Goal: Transaction & Acquisition: Purchase product/service

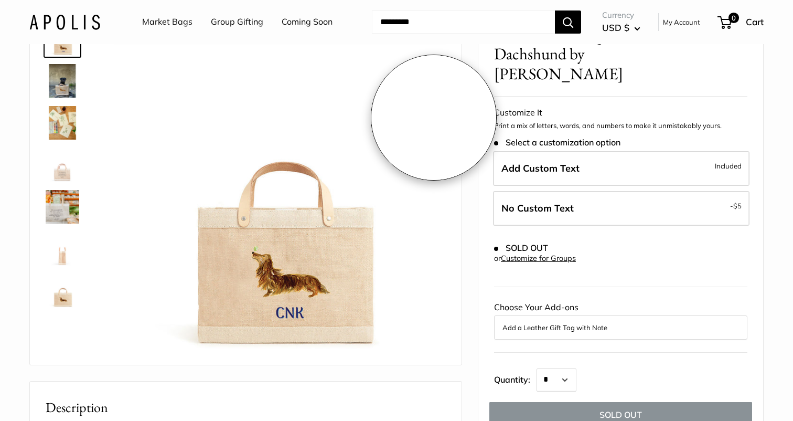
scroll to position [98, 0]
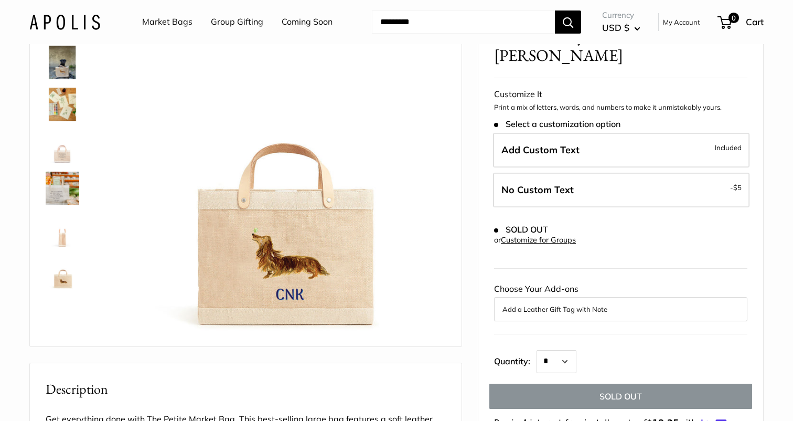
click at [64, 60] on img at bounding box center [63, 63] width 34 height 34
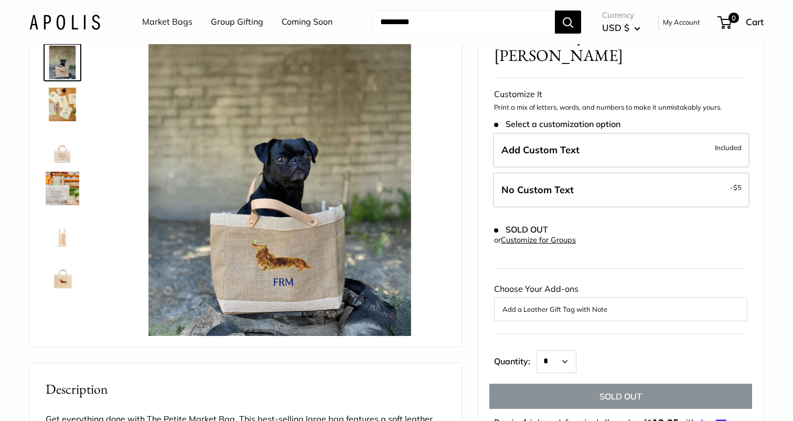
scroll to position [0, 0]
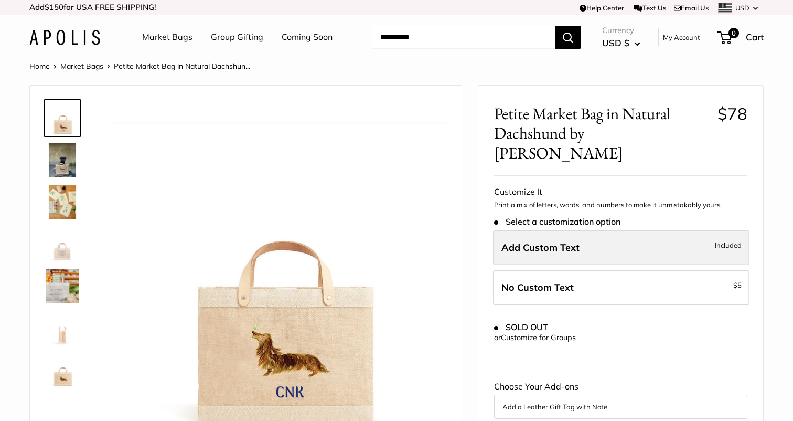
click at [597, 236] on label "Add Custom Text Included" at bounding box center [621, 247] width 257 height 35
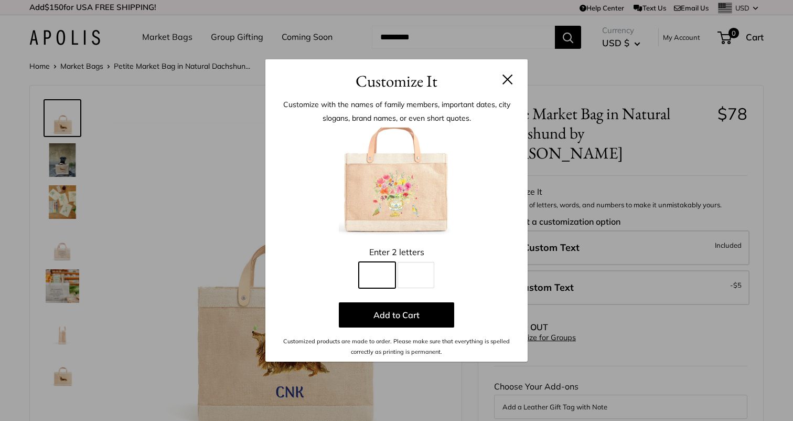
click at [390, 269] on input "Line 1" at bounding box center [377, 275] width 37 height 26
type input "*"
click at [421, 272] on input "Line 2" at bounding box center [416, 275] width 37 height 26
type input "*"
click at [507, 75] on button at bounding box center [508, 79] width 10 height 10
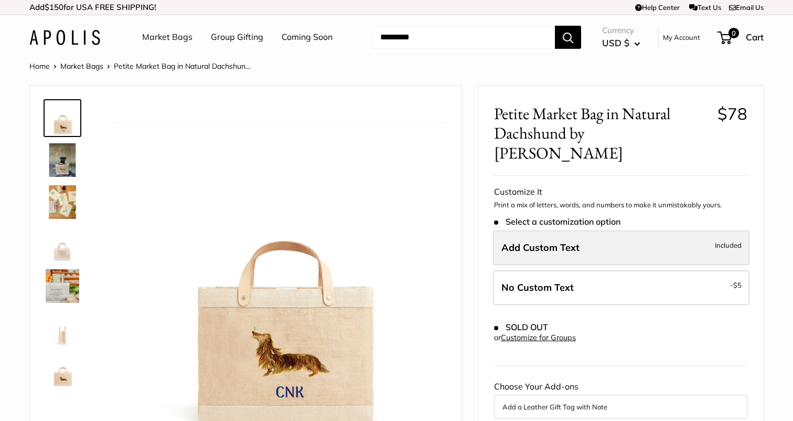
click at [564, 235] on label "Add Custom Text Included" at bounding box center [621, 247] width 257 height 35
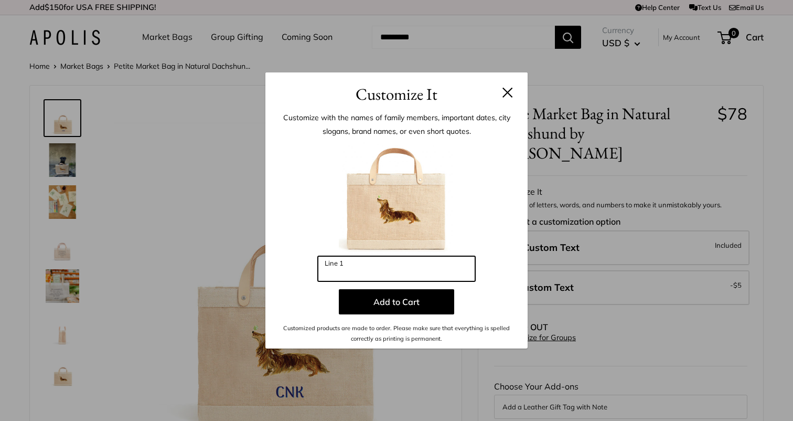
click at [415, 277] on input "Line 1" at bounding box center [396, 268] width 157 height 25
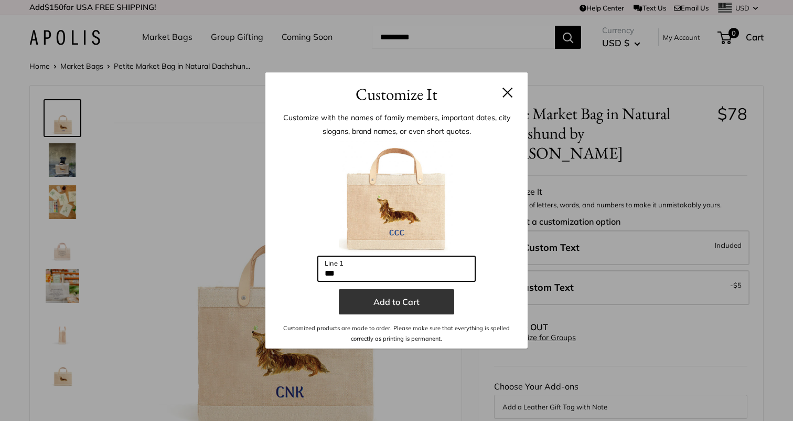
type input "***"
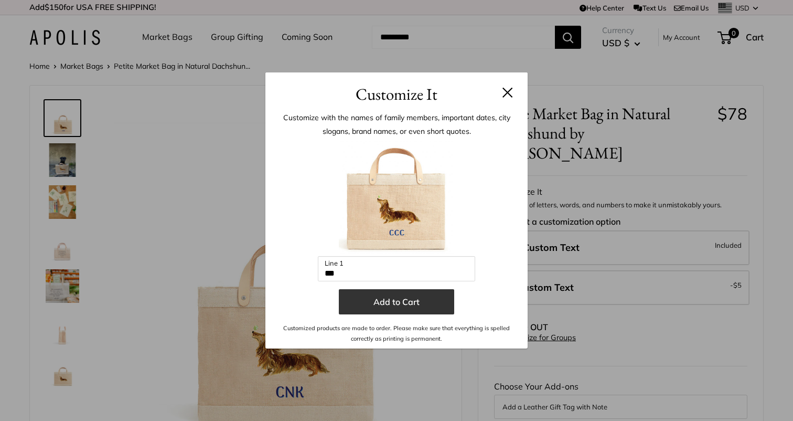
click at [391, 303] on button "Add to Cart" at bounding box center [396, 301] width 115 height 25
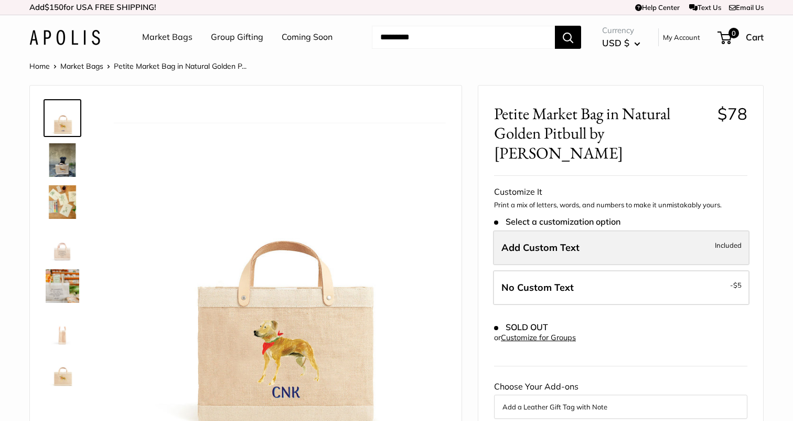
click at [543, 241] on span "Add Custom Text" at bounding box center [541, 247] width 78 height 12
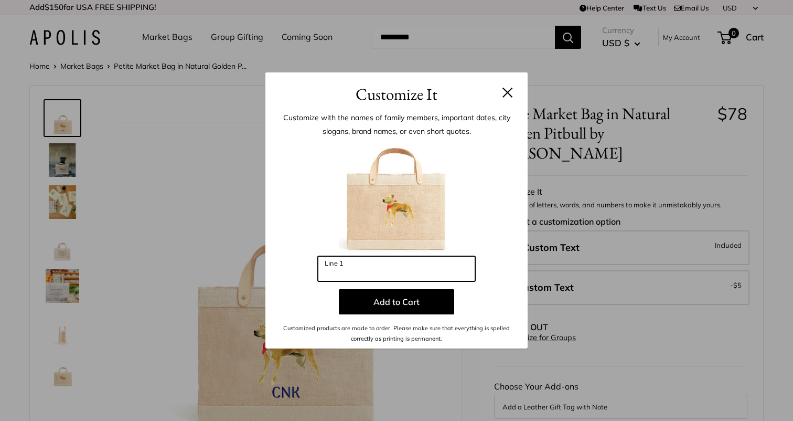
click at [426, 260] on input "Line 1" at bounding box center [396, 268] width 157 height 25
type input "***"
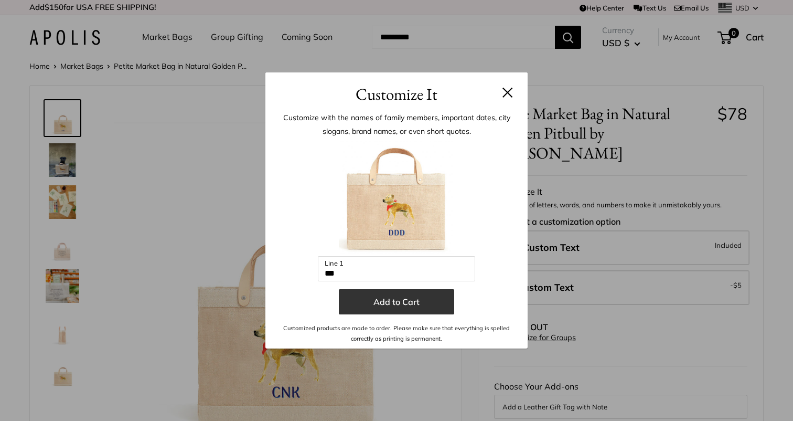
click at [397, 295] on button "Add to Cart" at bounding box center [396, 301] width 115 height 25
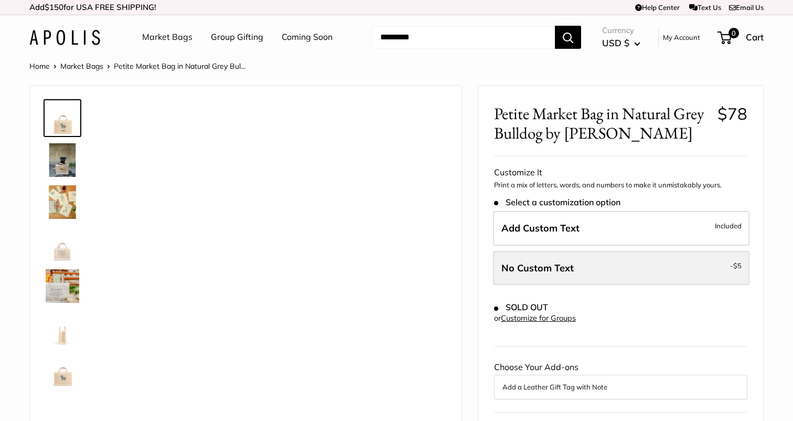
click at [544, 276] on label "No Custom Text - $5" at bounding box center [621, 268] width 257 height 35
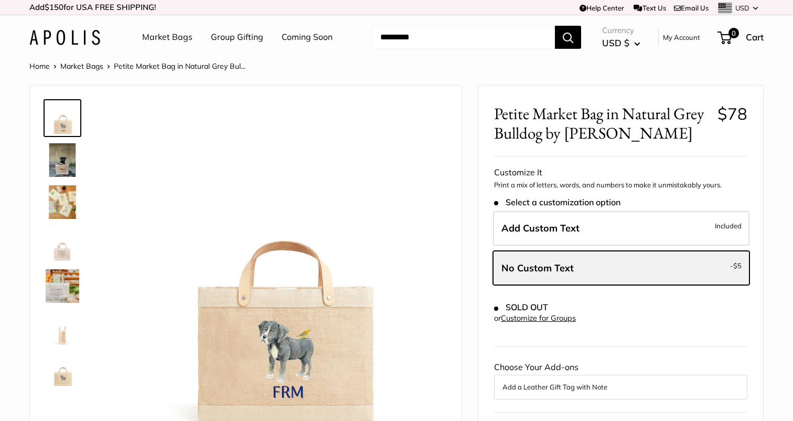
click at [544, 276] on label "No Custom Text - $5" at bounding box center [621, 268] width 257 height 35
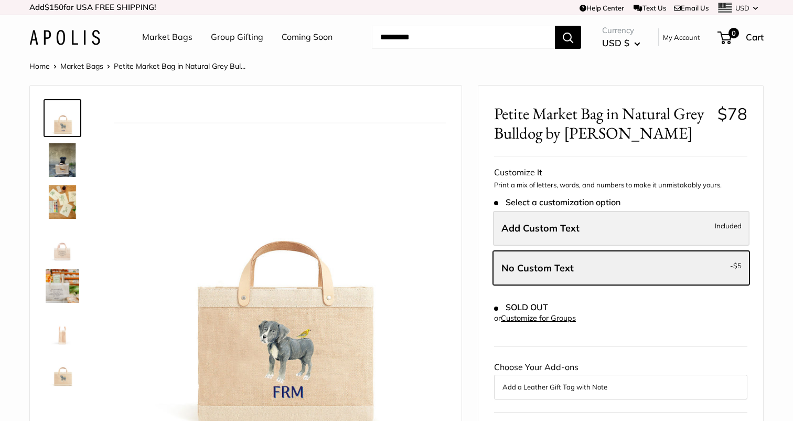
click at [543, 236] on label "Add Custom Text Included" at bounding box center [621, 228] width 257 height 35
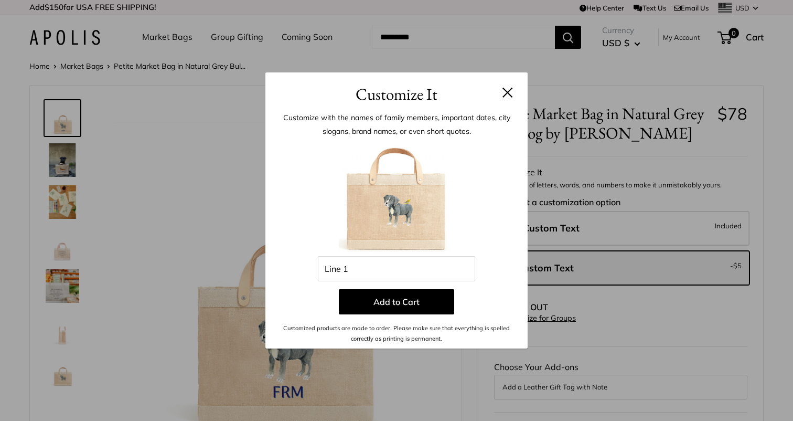
click at [417, 255] on img at bounding box center [396, 198] width 115 height 115
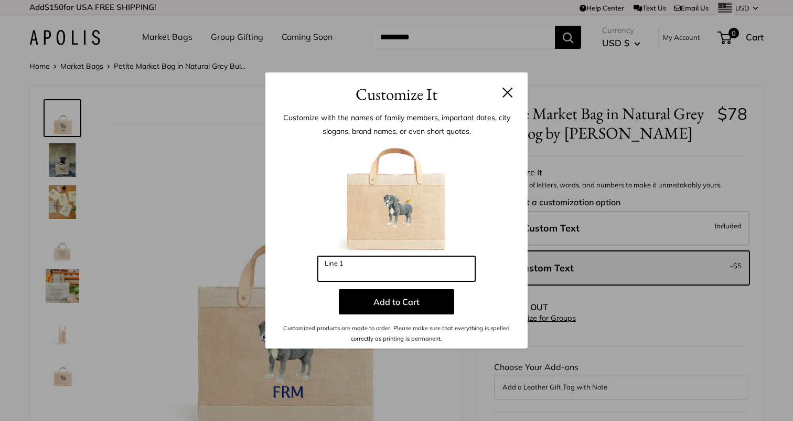
click at [415, 258] on input "Line 1" at bounding box center [396, 268] width 157 height 25
type input "***"
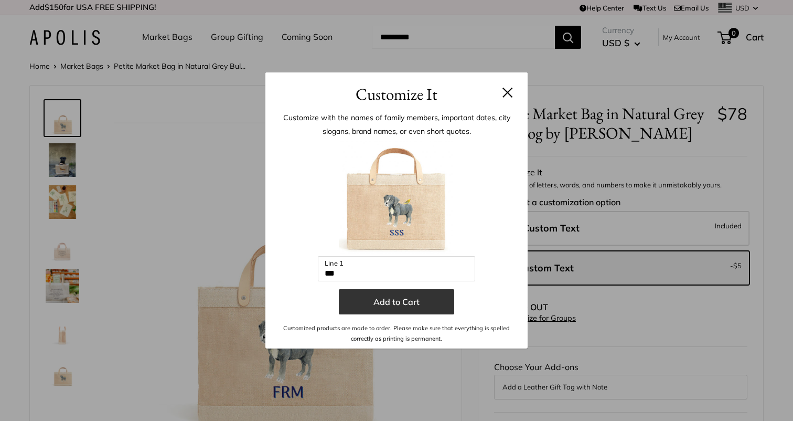
click at [398, 301] on button "Add to Cart" at bounding box center [396, 301] width 115 height 25
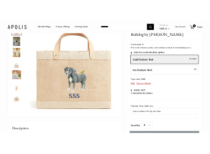
scroll to position [78, 0]
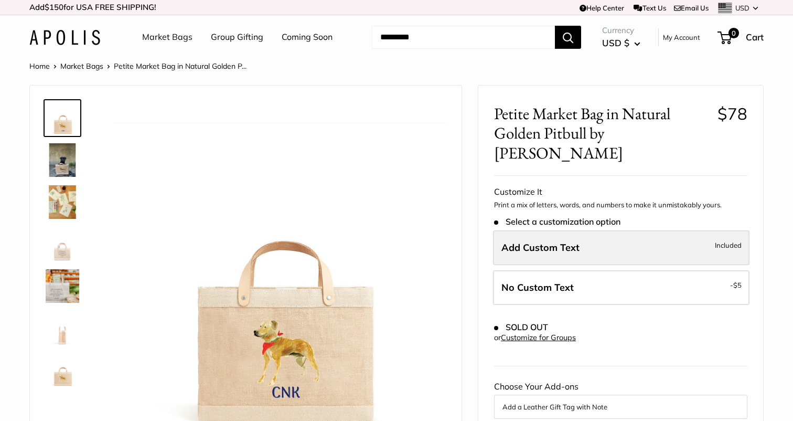
click at [580, 230] on label "Add Custom Text Included" at bounding box center [621, 247] width 257 height 35
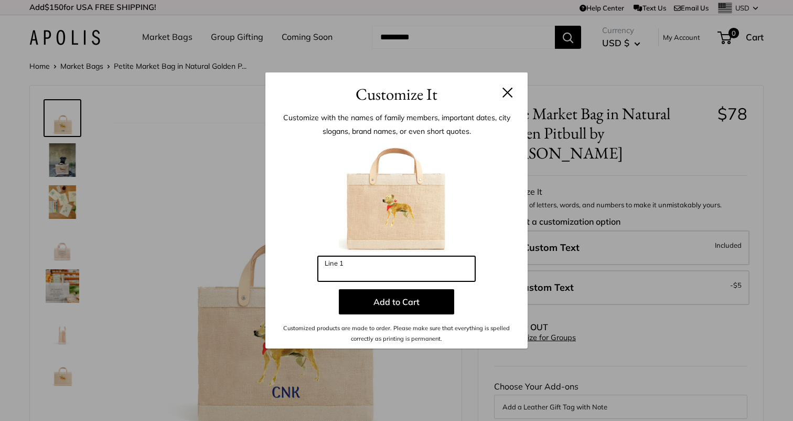
click at [399, 280] on input "Line 1" at bounding box center [396, 268] width 157 height 25
type input "***"
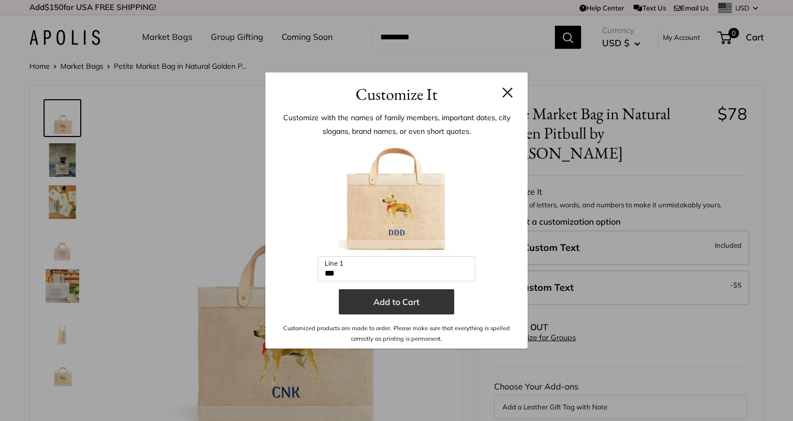
click at [397, 311] on button "Add to Cart" at bounding box center [396, 301] width 115 height 25
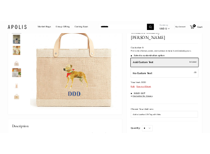
scroll to position [91, 0]
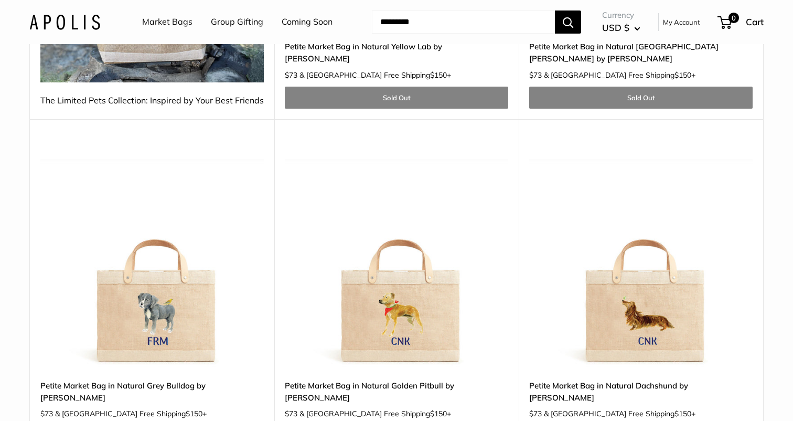
scroll to position [277, 0]
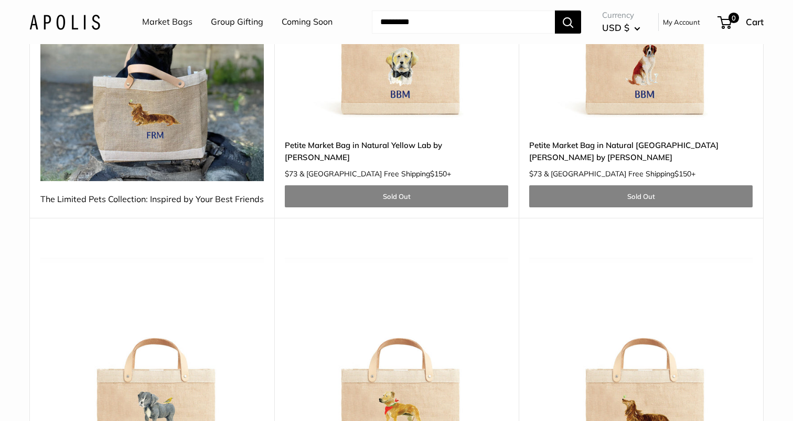
click at [0, 0] on img at bounding box center [0, 0] width 0 height 0
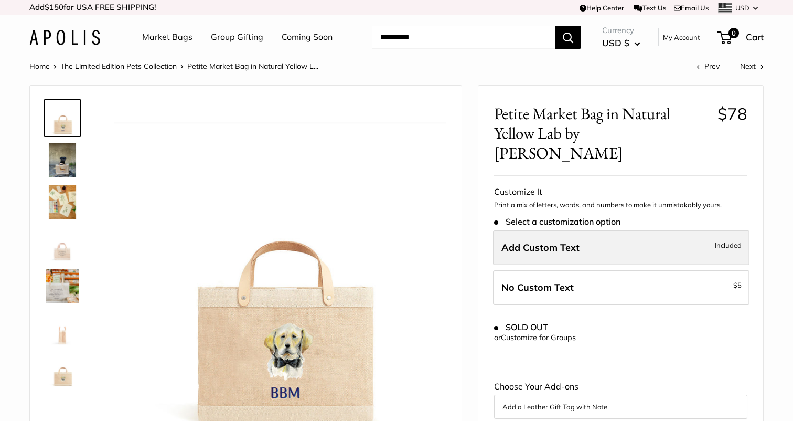
click at [549, 239] on label "Add Custom Text Included" at bounding box center [621, 247] width 257 height 35
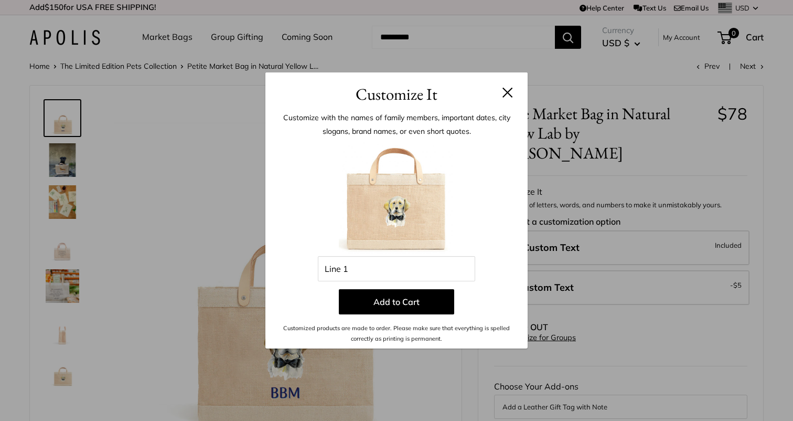
click at [510, 88] on button at bounding box center [508, 92] width 10 height 10
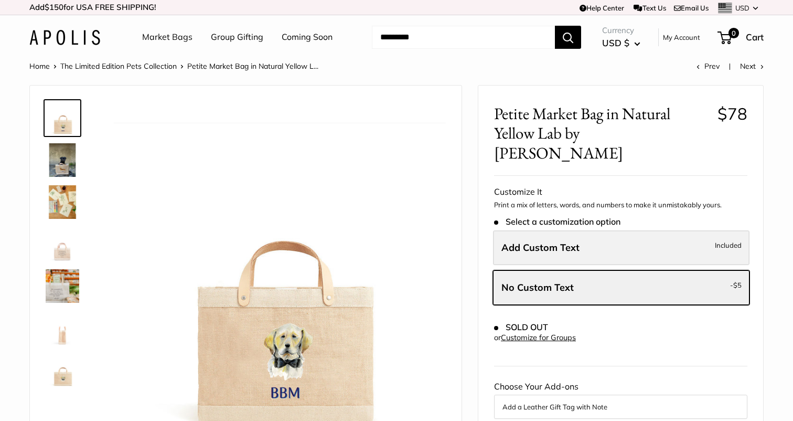
click at [547, 230] on label "Add Custom Text Included" at bounding box center [621, 247] width 257 height 35
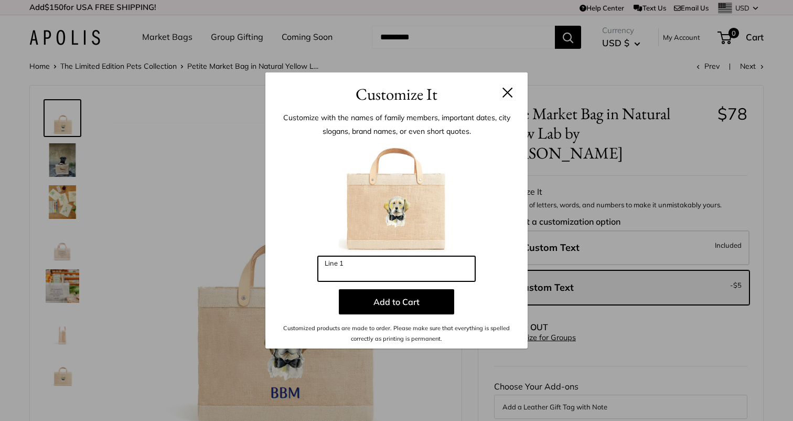
click at [387, 260] on input "Line 1" at bounding box center [396, 268] width 157 height 25
type input "***"
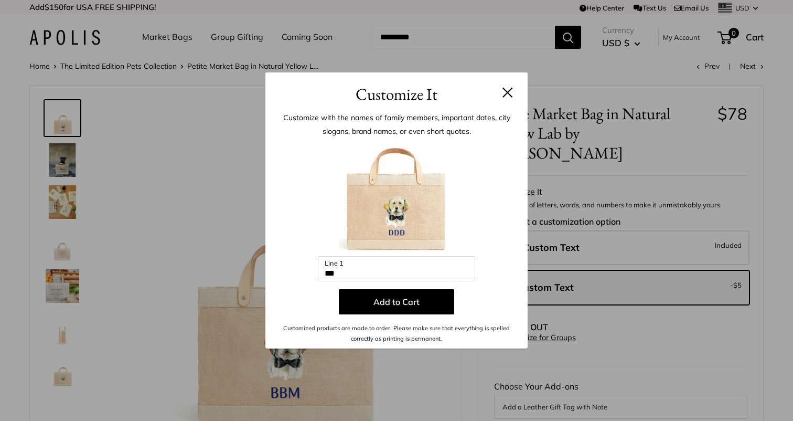
click at [504, 90] on button at bounding box center [508, 92] width 10 height 10
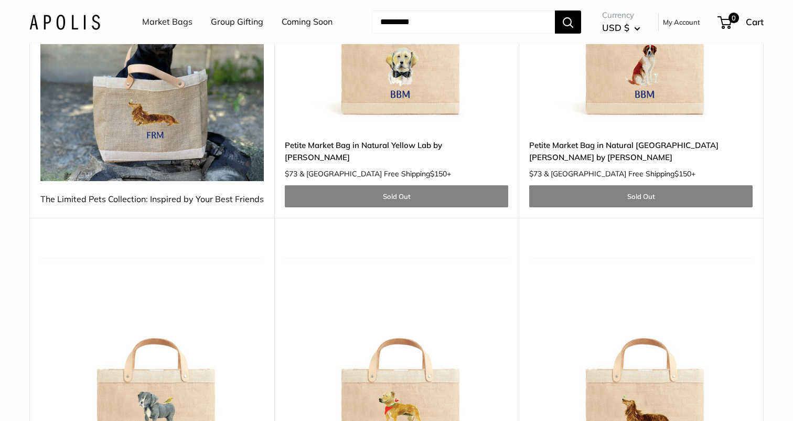
click at [0, 0] on img at bounding box center [0, 0] width 0 height 0
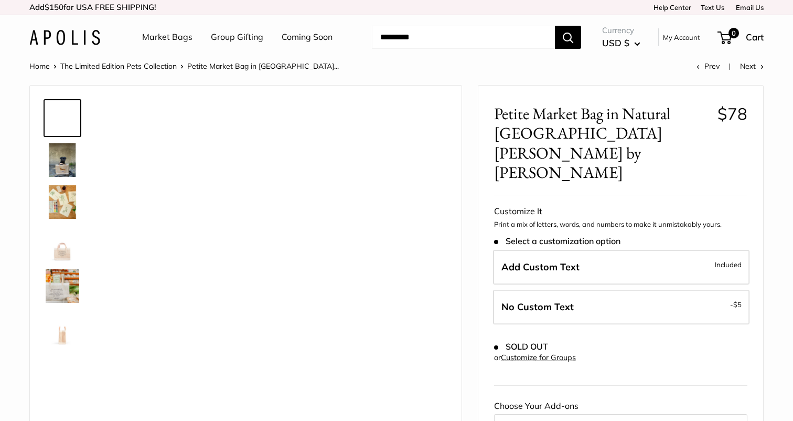
click at [637, 113] on span "Petite Market Bag in Natural [GEOGRAPHIC_DATA][PERSON_NAME] by [PERSON_NAME]" at bounding box center [602, 143] width 216 height 78
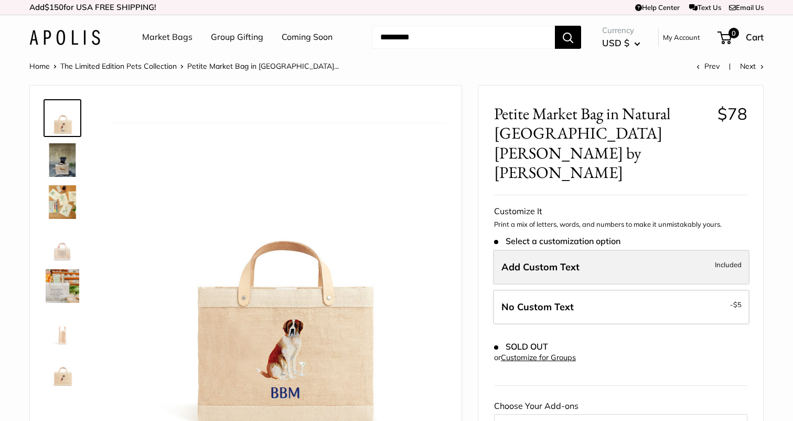
click at [588, 250] on label "Add Custom Text Included" at bounding box center [621, 267] width 257 height 35
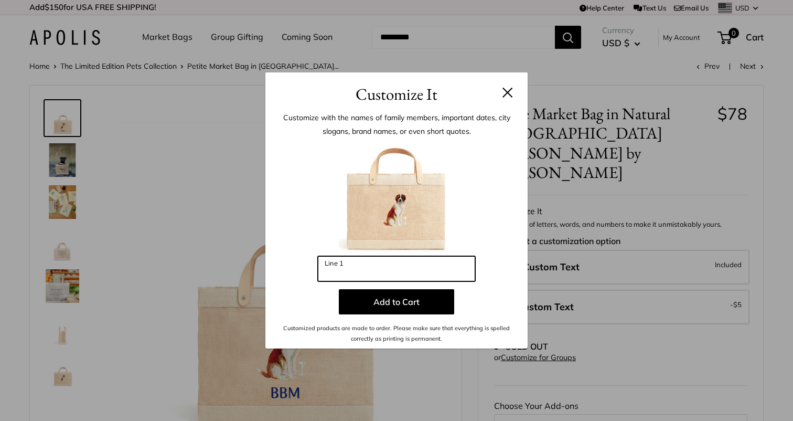
click at [421, 266] on input "Line 1" at bounding box center [396, 268] width 157 height 25
type input "***"
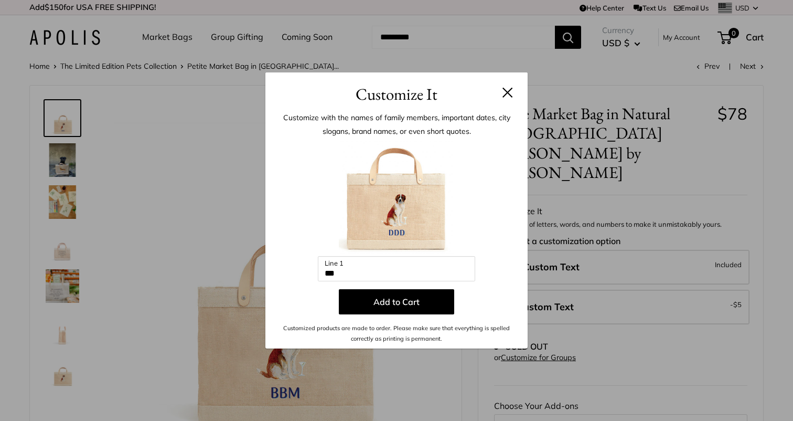
click at [510, 90] on button at bounding box center [508, 92] width 10 height 10
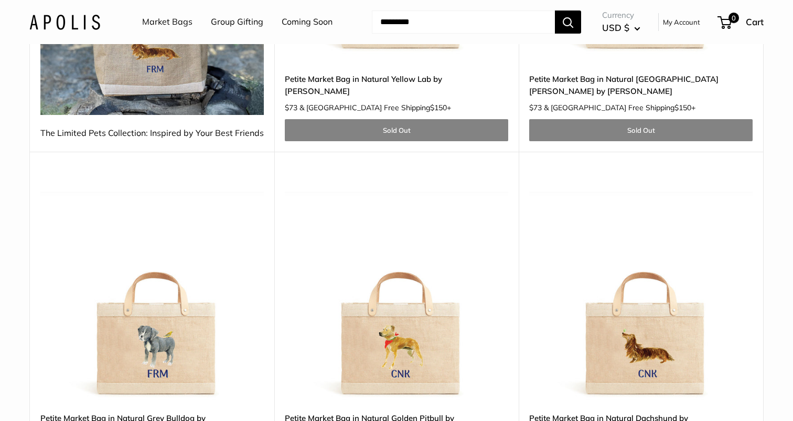
scroll to position [386, 0]
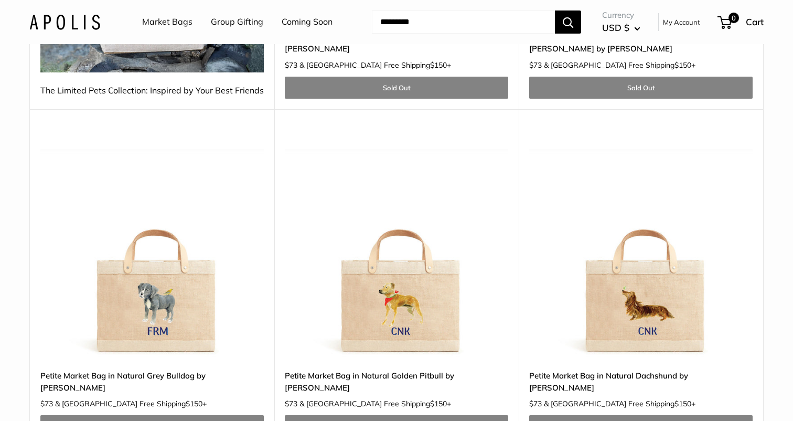
click at [0, 0] on img at bounding box center [0, 0] width 0 height 0
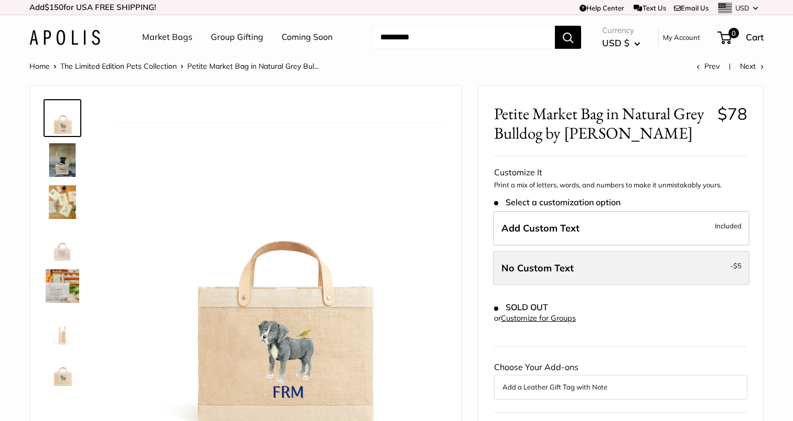
click at [563, 268] on span "No Custom Text" at bounding box center [538, 268] width 72 height 12
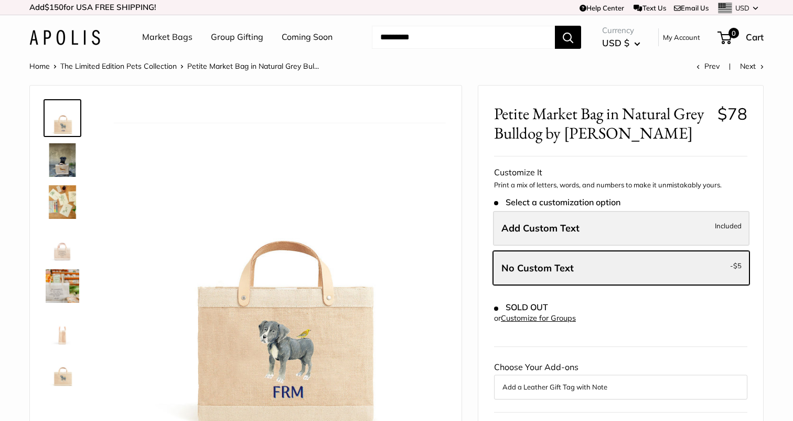
click at [553, 228] on span "Add Custom Text" at bounding box center [541, 228] width 78 height 12
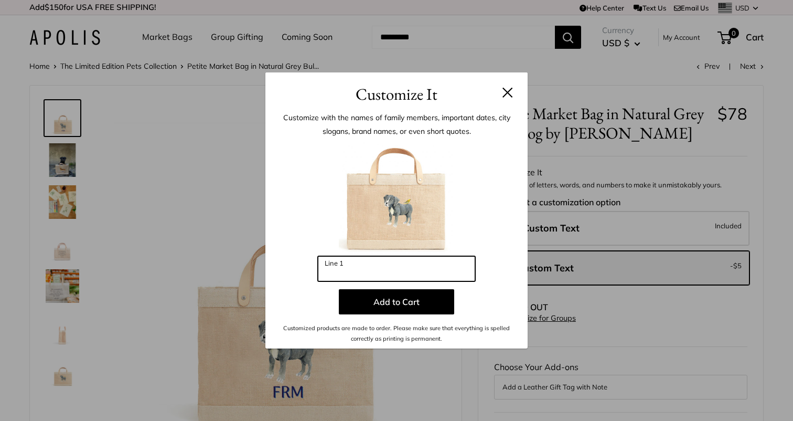
click at [365, 277] on input "Line 1" at bounding box center [396, 268] width 157 height 25
type input "**"
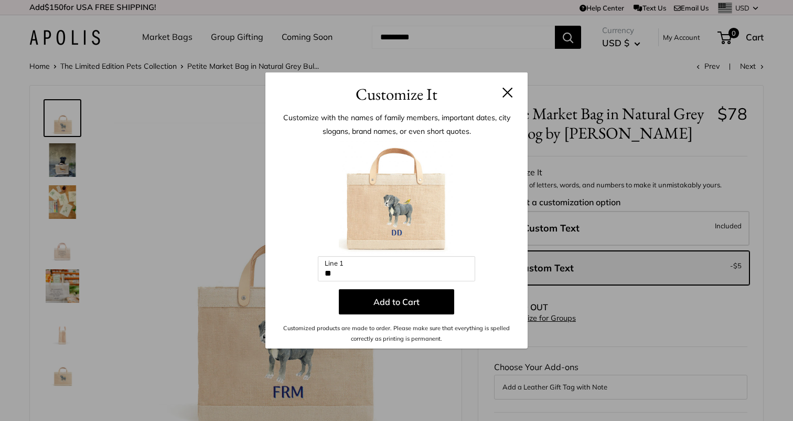
click at [497, 87] on h3 "Customize It" at bounding box center [396, 94] width 231 height 25
click at [506, 90] on button at bounding box center [508, 92] width 10 height 10
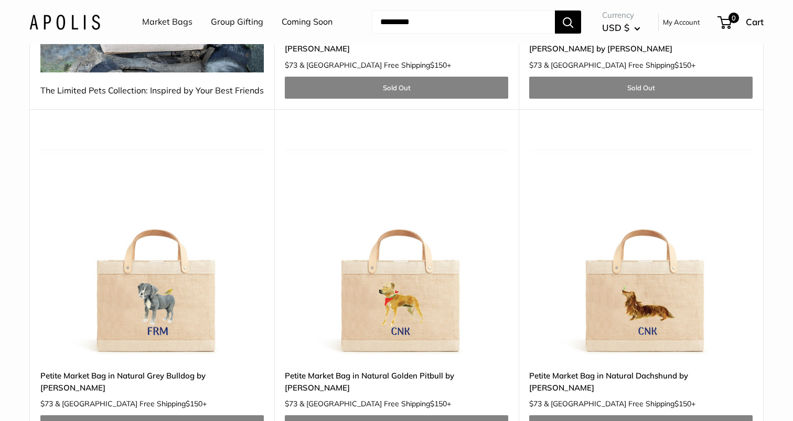
click at [0, 0] on img at bounding box center [0, 0] width 0 height 0
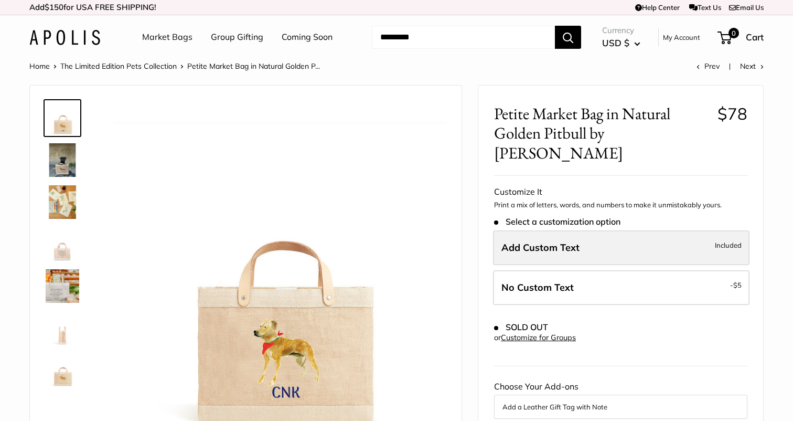
click at [564, 241] on span "Add Custom Text" at bounding box center [541, 247] width 78 height 12
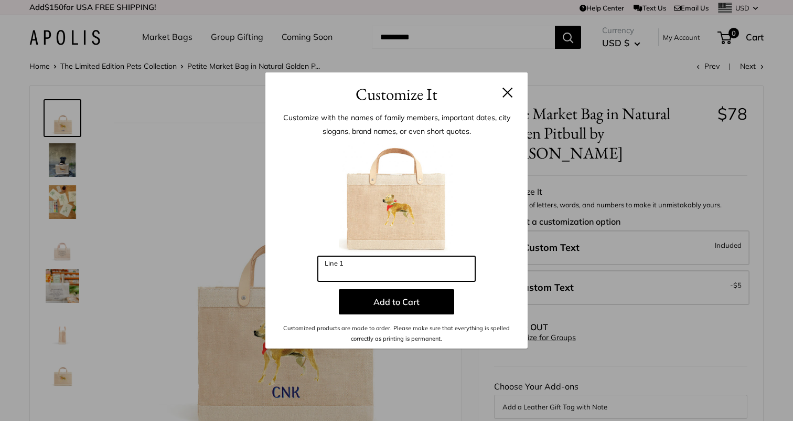
click at [415, 280] on input "Line 1" at bounding box center [396, 268] width 157 height 25
type input "***"
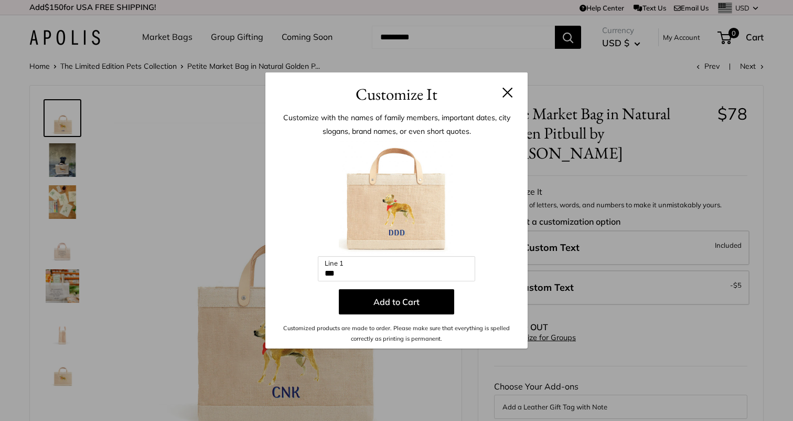
click at [511, 102] on h3 "Customize It" at bounding box center [396, 94] width 231 height 25
click at [507, 91] on button at bounding box center [508, 92] width 10 height 10
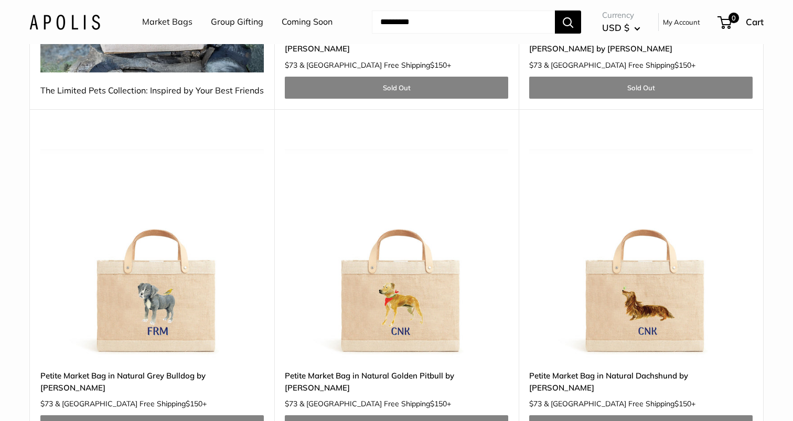
click at [0, 0] on img at bounding box center [0, 0] width 0 height 0
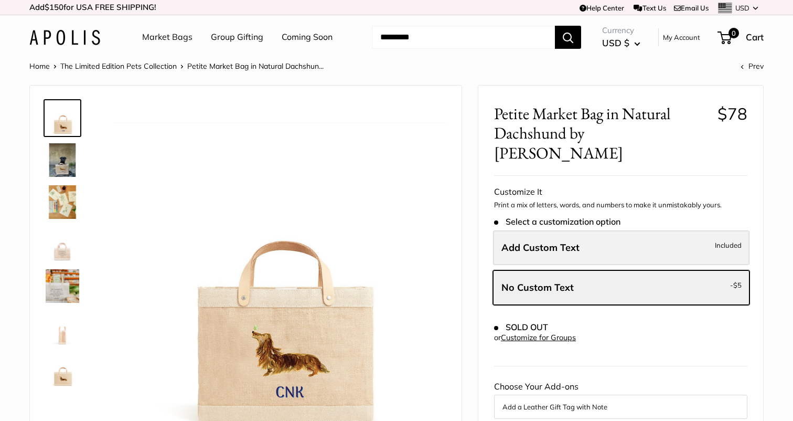
click at [612, 236] on label "Add Custom Text Included" at bounding box center [621, 247] width 257 height 35
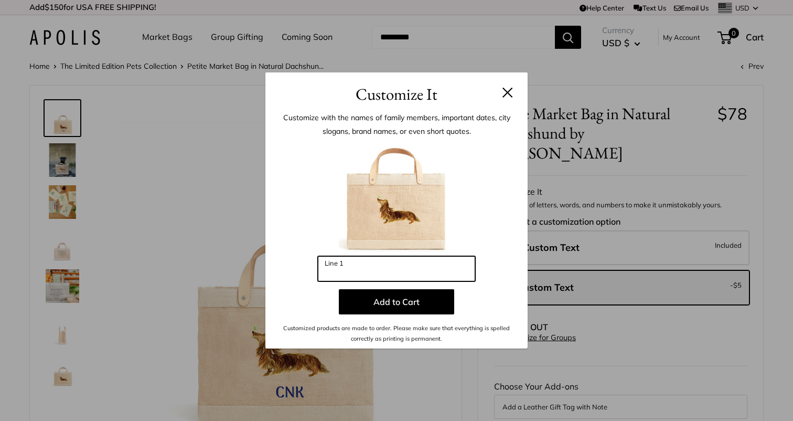
click at [433, 268] on input "Line 1" at bounding box center [396, 268] width 157 height 25
type input "***"
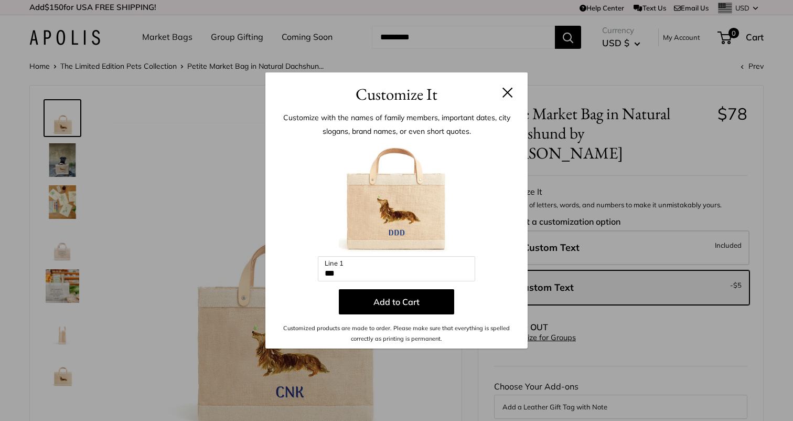
click at [506, 93] on button at bounding box center [508, 92] width 10 height 10
